Goal: Download file/media

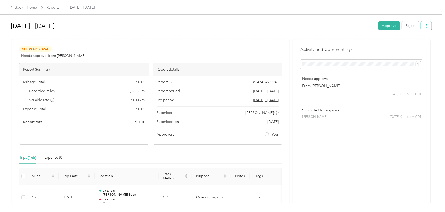
click at [425, 27] on icon "button" at bounding box center [427, 26] width 4 height 4
click at [411, 43] on span "Download" at bounding box center [411, 44] width 17 height 5
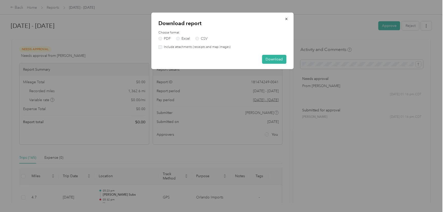
click at [185, 36] on div "Choose format PDF Excel CSV" at bounding box center [223, 36] width 128 height 10
click at [185, 38] on label "Excel" at bounding box center [183, 39] width 14 height 4
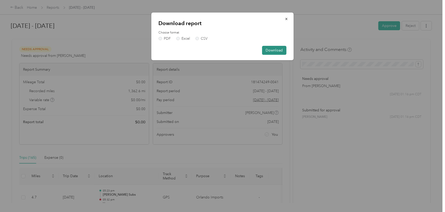
click at [274, 50] on button "Download" at bounding box center [274, 50] width 24 height 9
